Goal: Navigation & Orientation: Find specific page/section

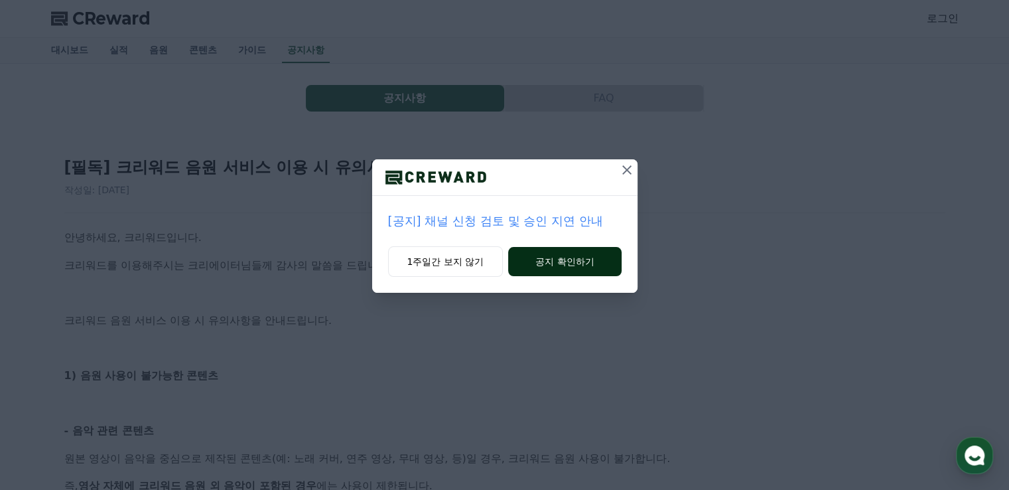
click at [576, 269] on button "공지 확인하기" at bounding box center [564, 261] width 113 height 29
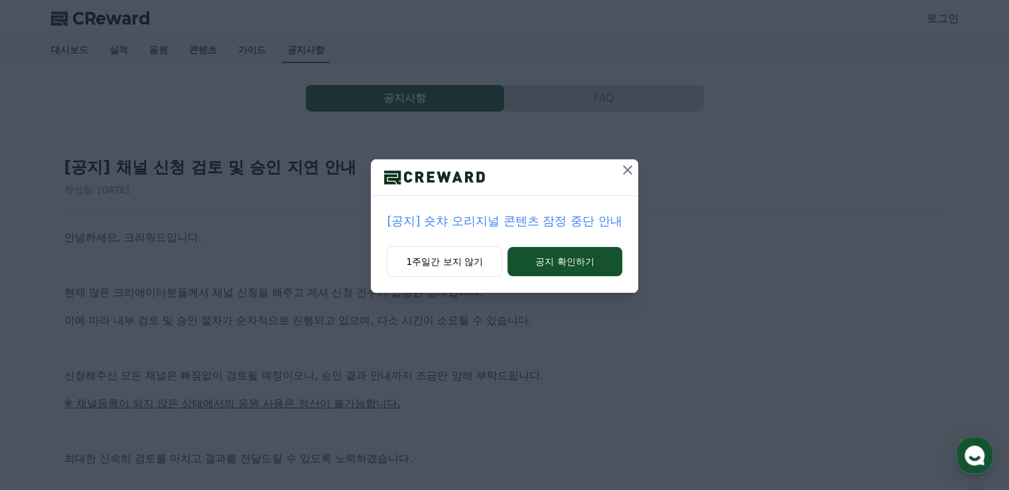
click at [632, 165] on icon at bounding box center [628, 170] width 16 height 16
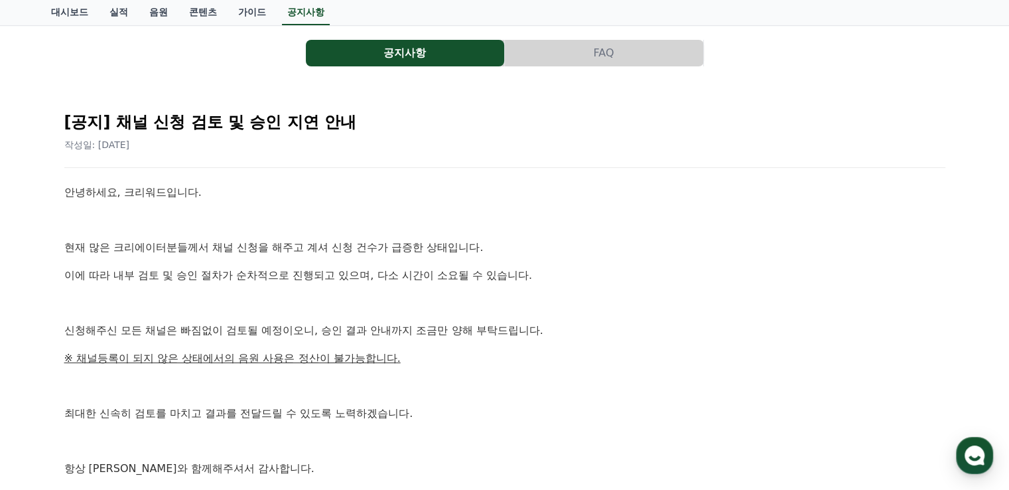
scroll to position [66, 0]
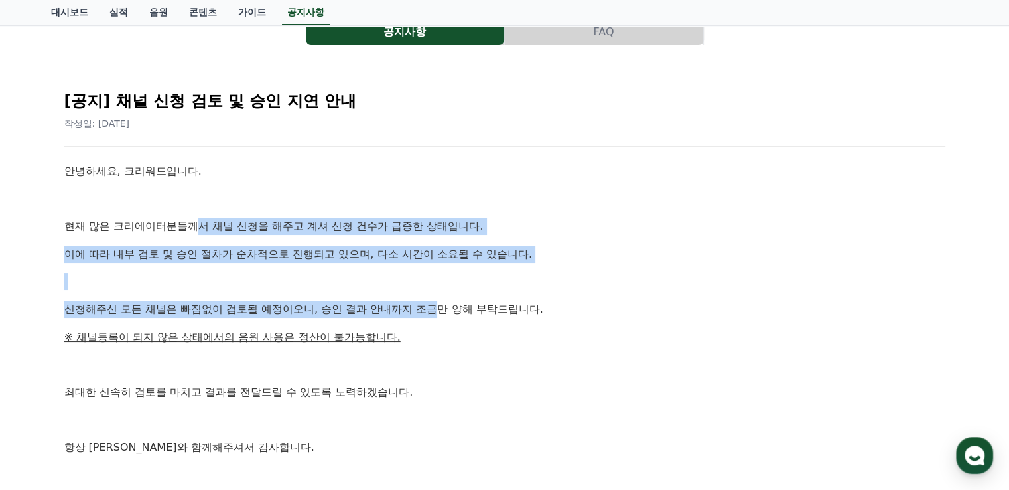
drag, startPoint x: 194, startPoint y: 213, endPoint x: 443, endPoint y: 307, distance: 265.2
click at [443, 307] on div "안녕하세요, 크리워드입니다. 현재 많은 크리에이터분들께서 채널 신청을 해주고 계셔 신청 건수가 급증한 상태입니다. 이에 따라 내부 검토 및 승…" at bounding box center [504, 337] width 881 height 348
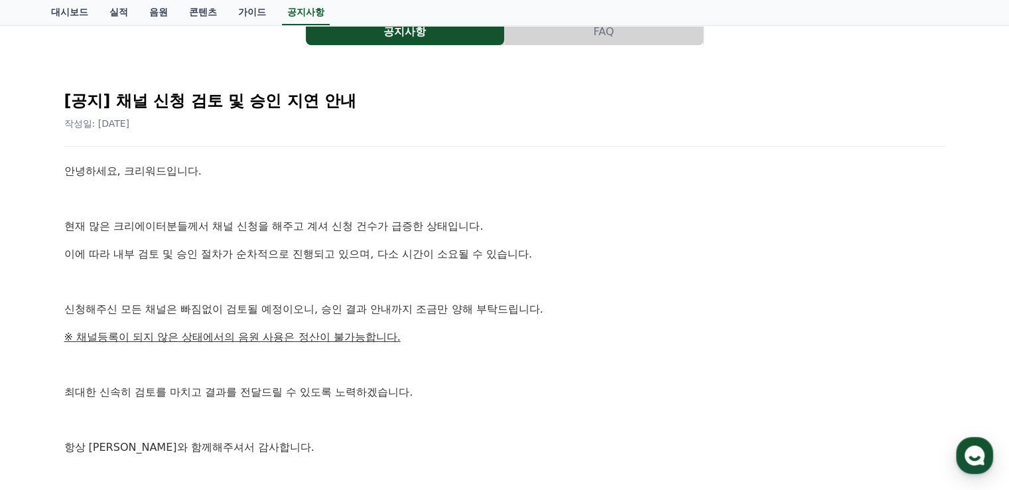
click at [527, 298] on div "안녕하세요, 크리워드입니다. 현재 많은 크리에이터분들께서 채널 신청을 해주고 계셔 신청 건수가 급증한 상태입니다. 이에 따라 내부 검토 및 승…" at bounding box center [504, 337] width 881 height 348
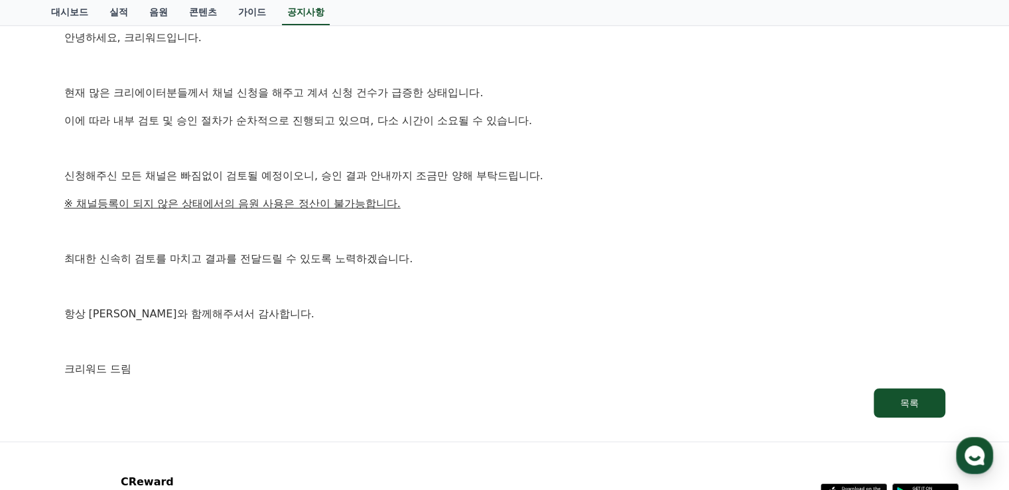
scroll to position [316, 0]
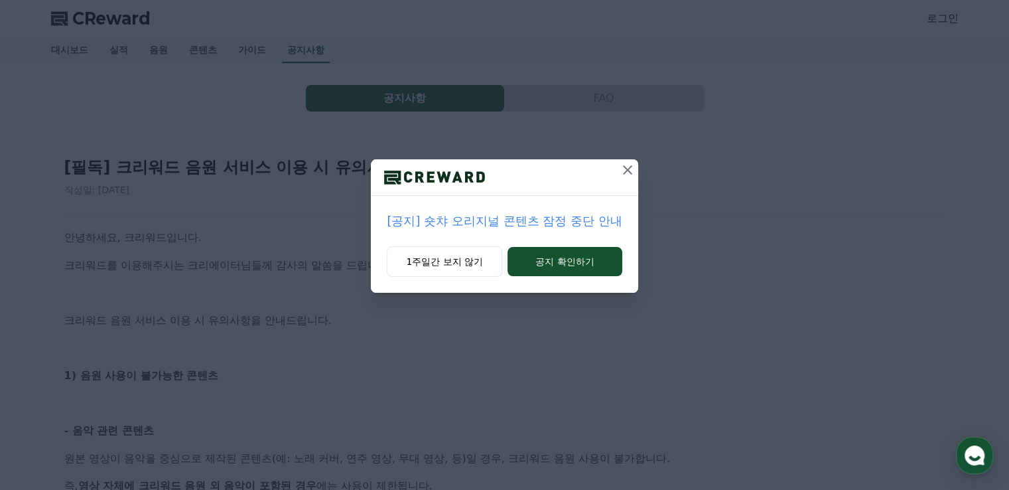
click at [637, 178] on button at bounding box center [627, 169] width 21 height 21
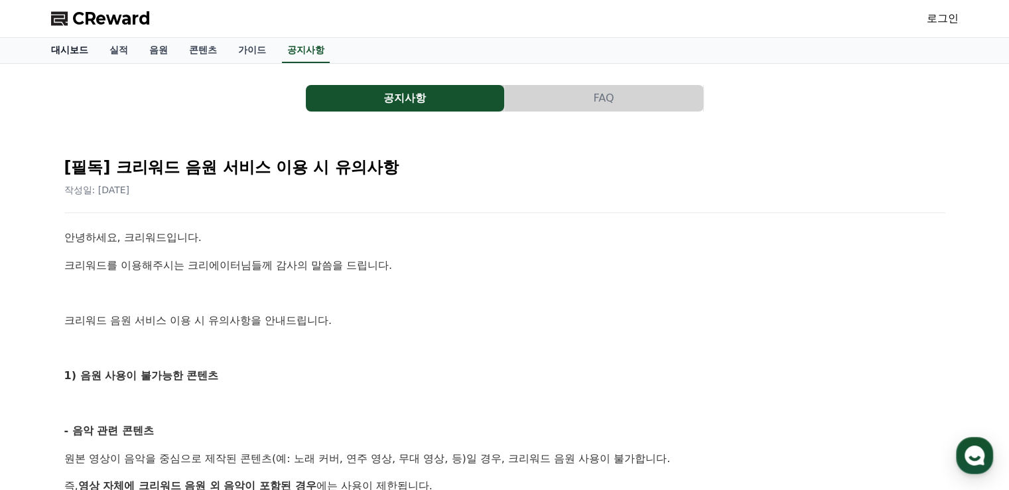
click at [74, 44] on link "대시보드" at bounding box center [69, 50] width 58 height 25
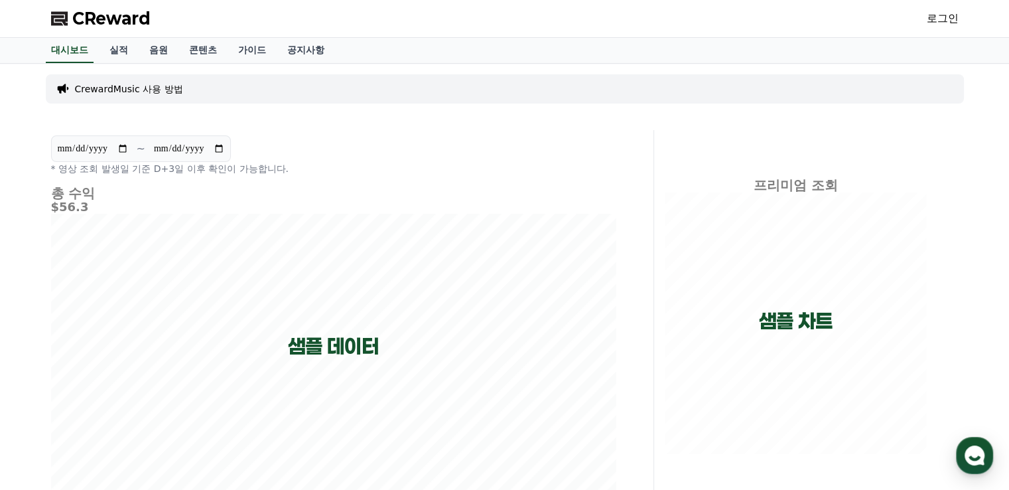
click at [953, 15] on link "로그인" at bounding box center [943, 19] width 32 height 16
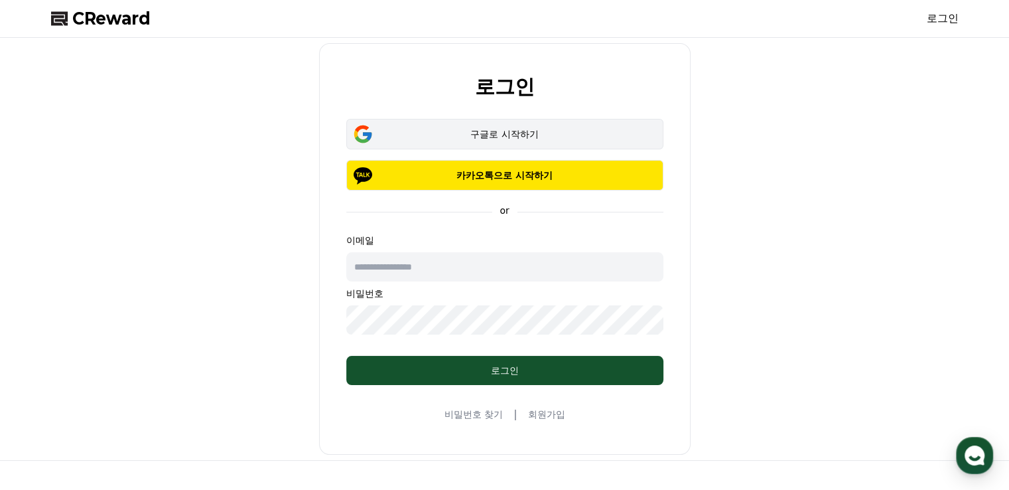
click at [565, 128] on div "구글로 시작하기" at bounding box center [505, 133] width 279 height 13
